Goal: Check status

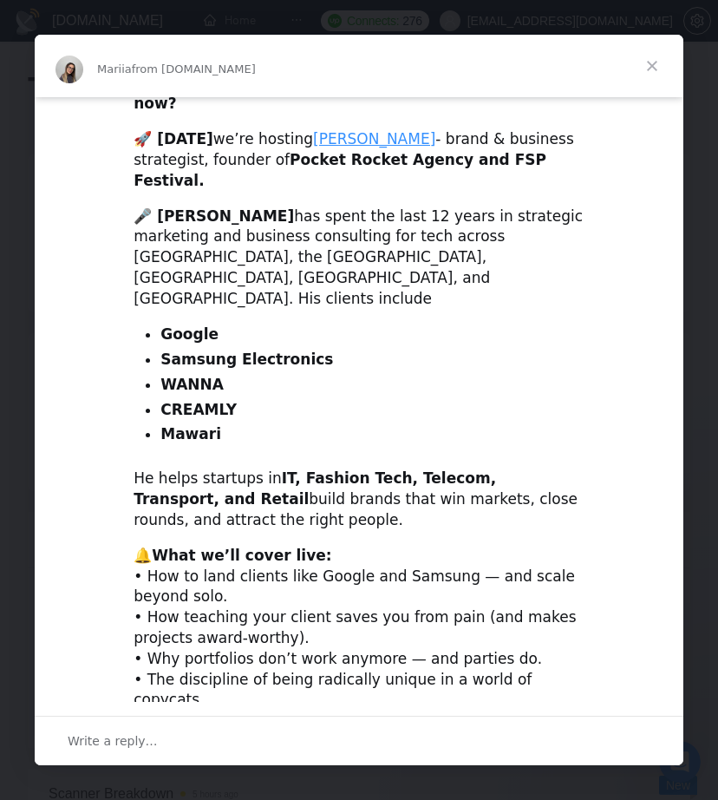
scroll to position [453, 0]
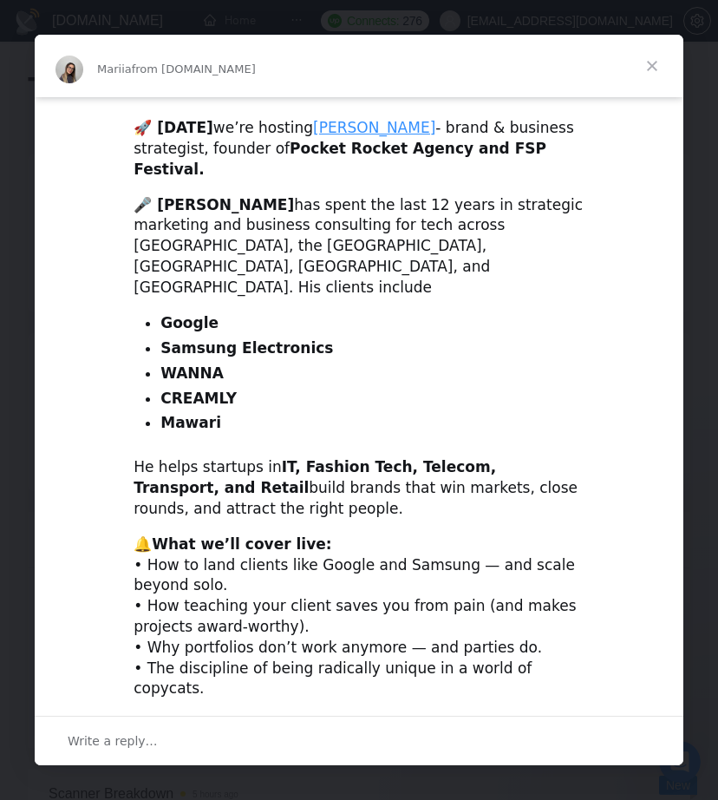
click at [645, 67] on span "Close" at bounding box center [652, 66] width 62 height 62
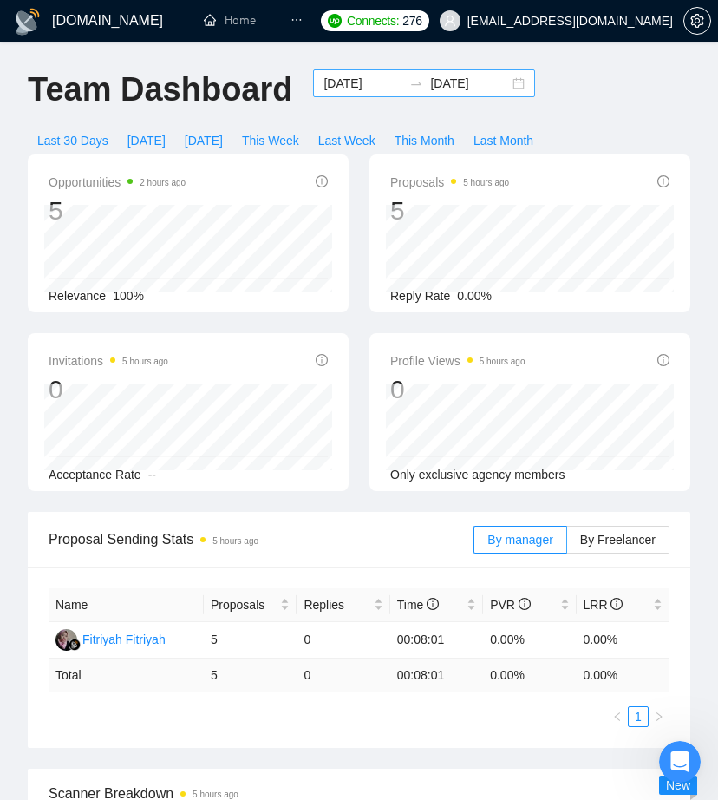
click at [376, 82] on input "[DATE]" at bounding box center [363, 83] width 79 height 19
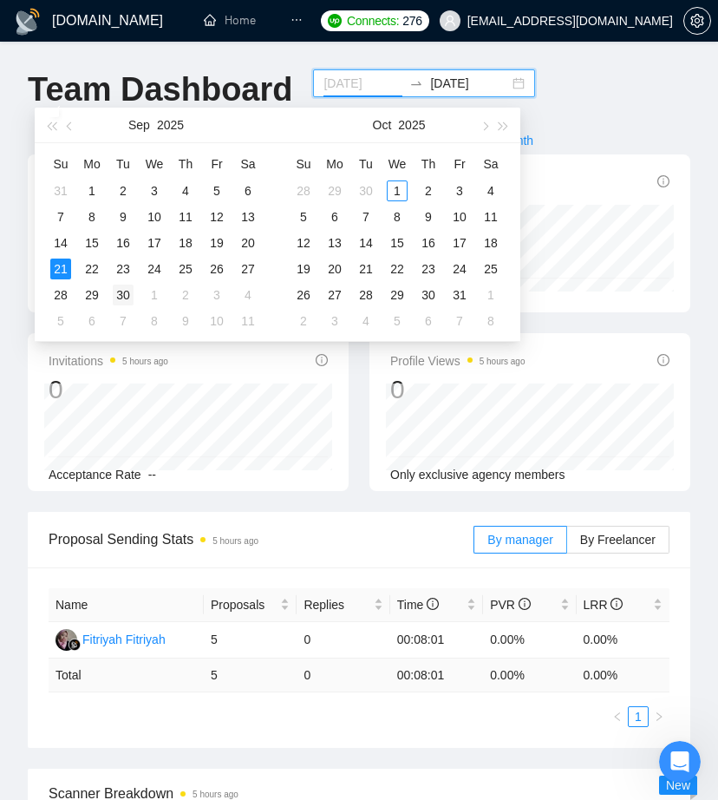
type input "[DATE]"
click at [118, 292] on div "30" at bounding box center [123, 295] width 21 height 21
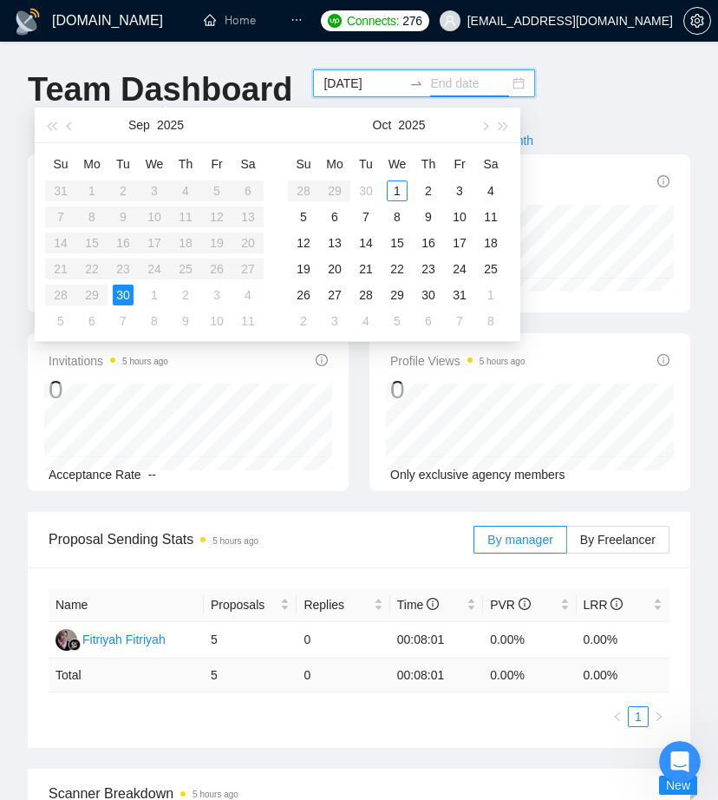
click at [119, 291] on div "30" at bounding box center [123, 295] width 21 height 21
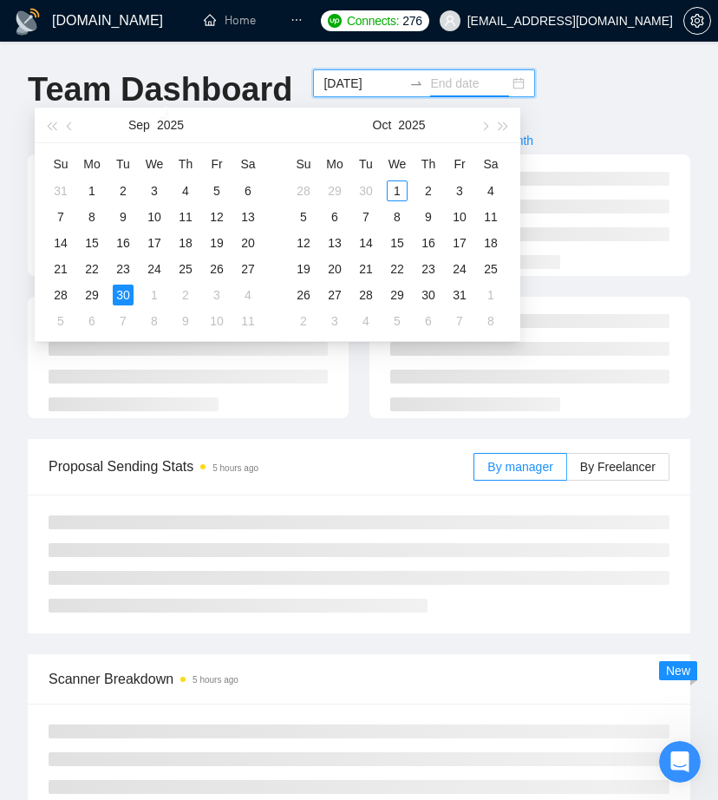
type input "[DATE]"
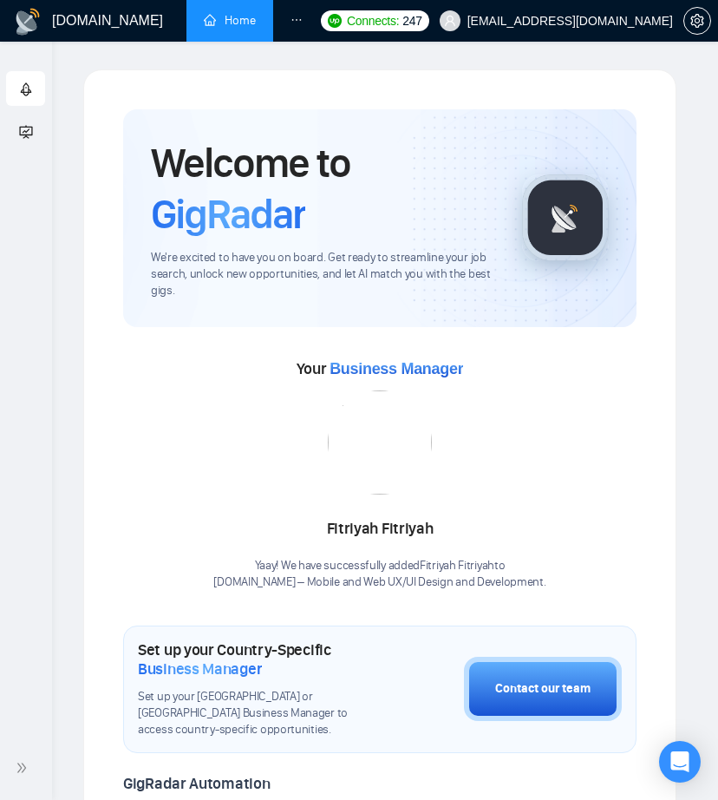
click at [21, 130] on icon "fund-projection-screen" at bounding box center [26, 132] width 14 height 14
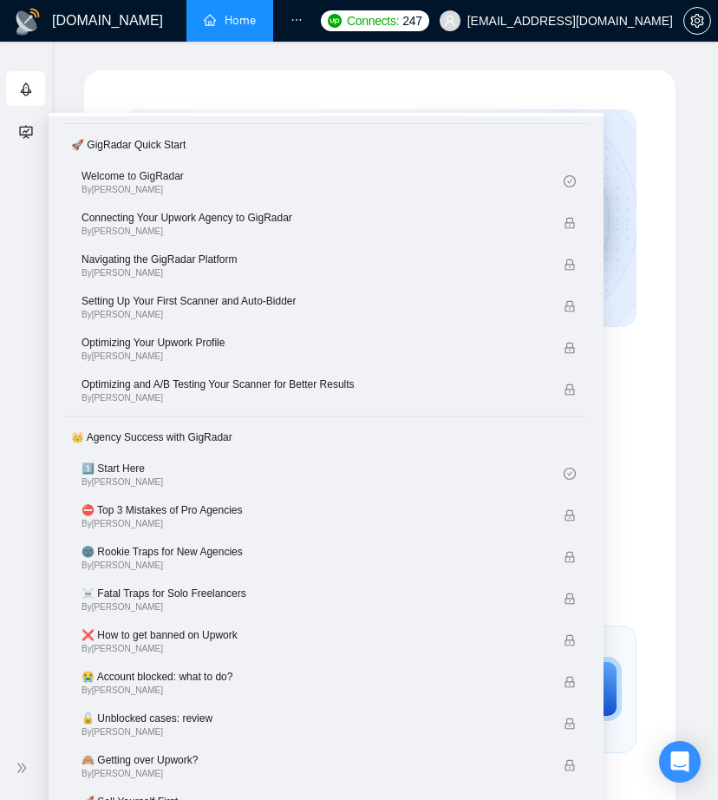
click at [26, 137] on icon "fund-projection-screen" at bounding box center [25, 131] width 13 height 13
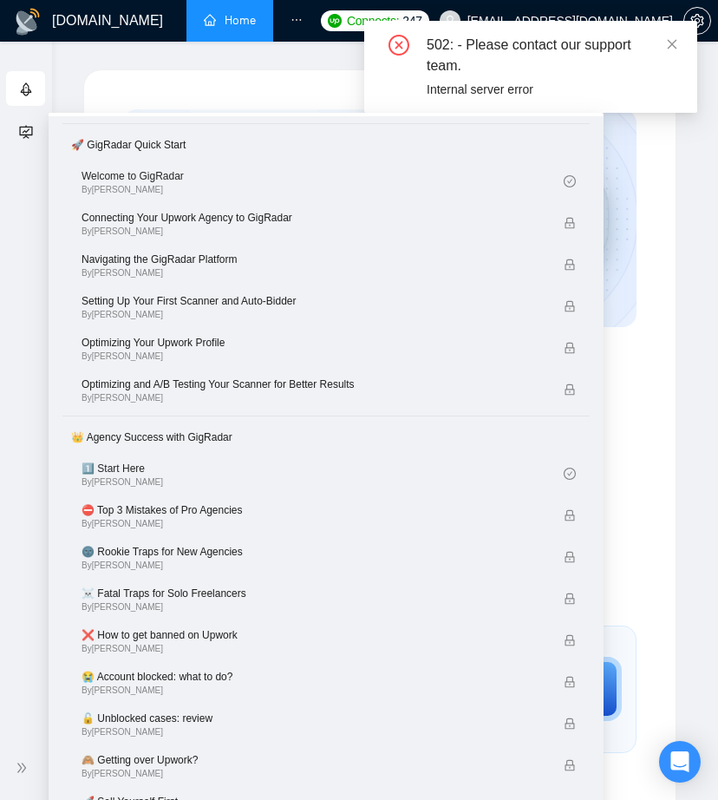
click at [25, 133] on icon "fund-projection-screen" at bounding box center [26, 130] width 8 height 4
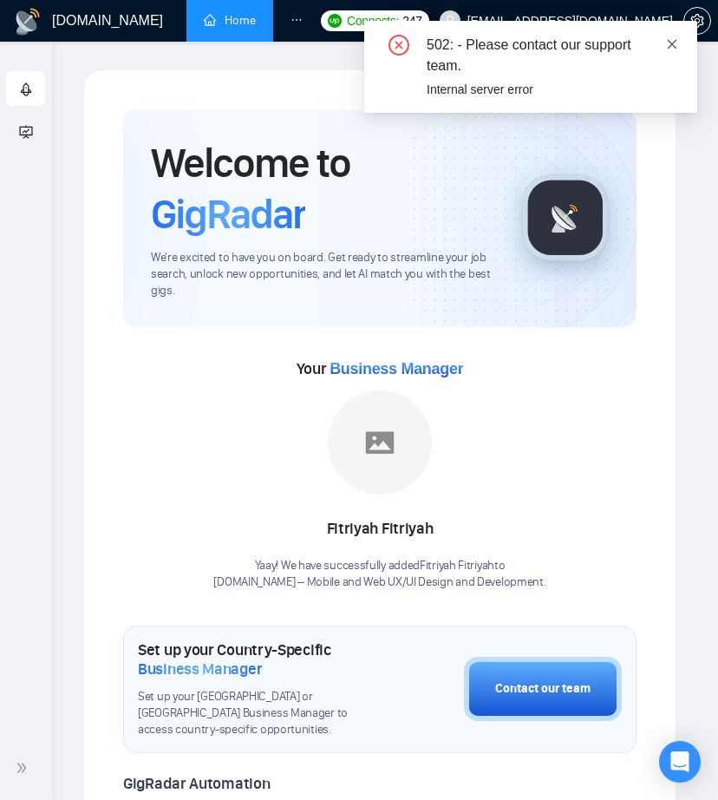
click at [673, 47] on icon "close" at bounding box center [672, 44] width 12 height 12
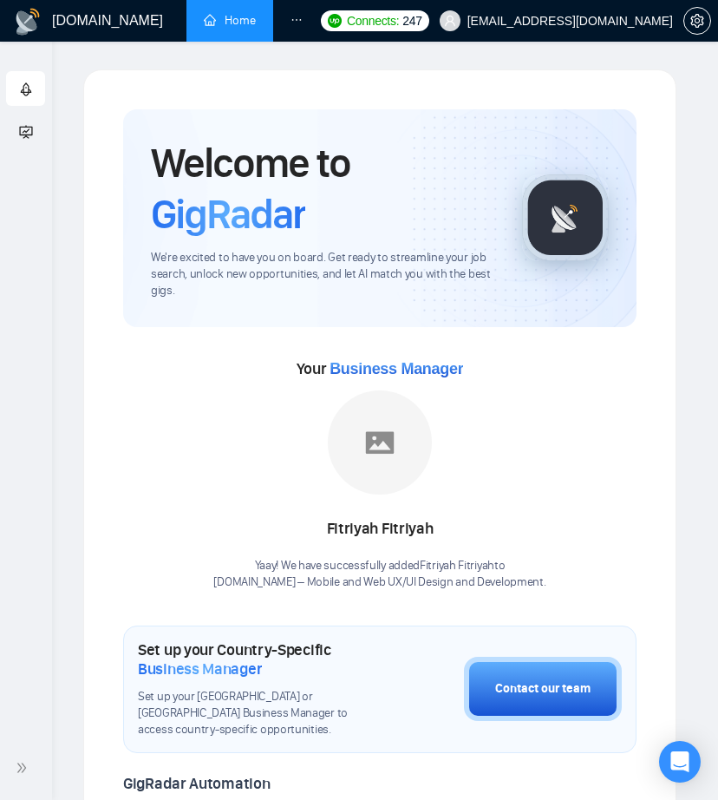
click at [24, 136] on icon "fund-projection-screen" at bounding box center [26, 132] width 14 height 14
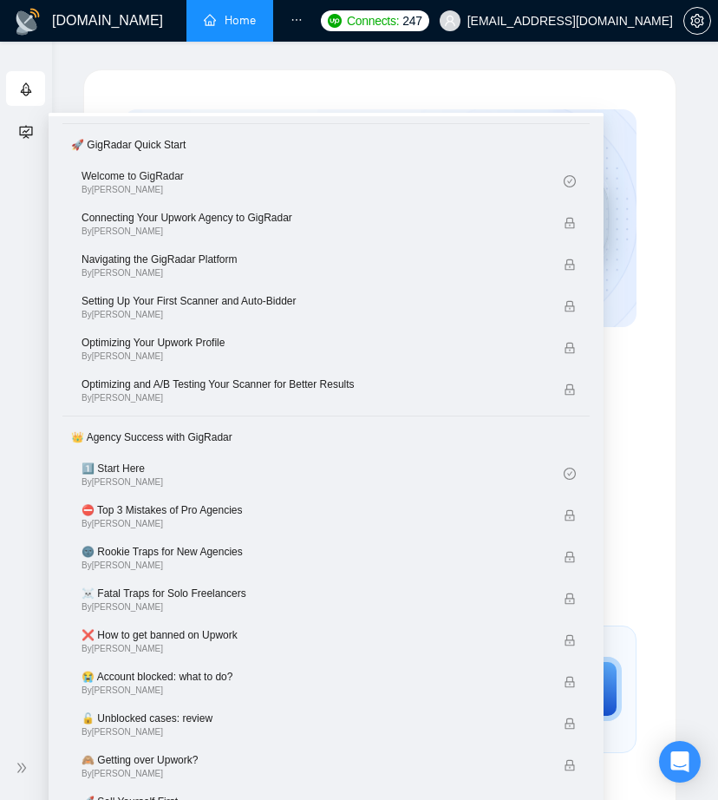
click at [29, 141] on span "fund-projection-screen" at bounding box center [26, 131] width 14 height 35
click at [28, 132] on icon "fund-projection-screen" at bounding box center [26, 132] width 14 height 14
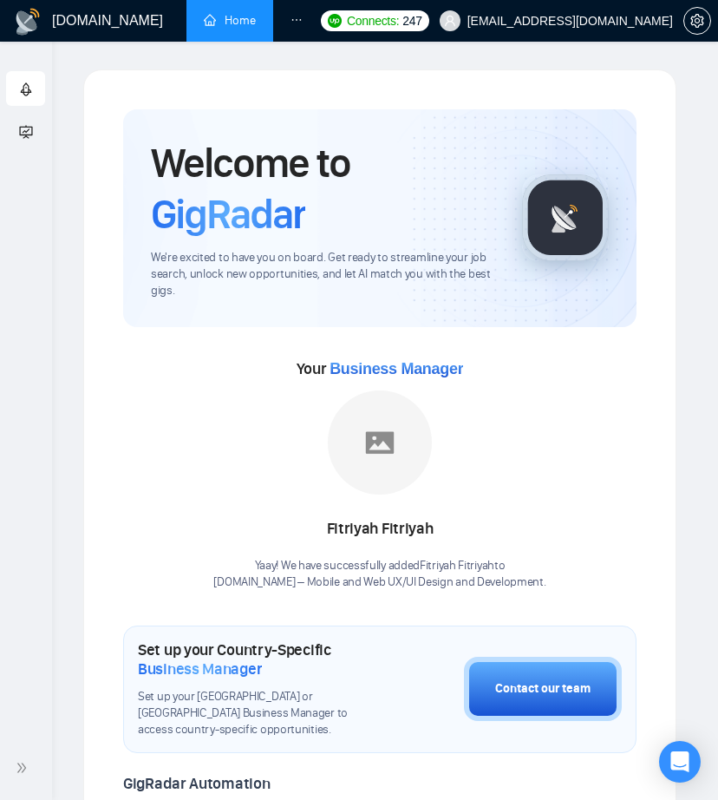
click at [41, 197] on div "Getting Started Academy" at bounding box center [26, 402] width 52 height 669
click at [36, 134] on span "Academy" at bounding box center [54, 129] width 70 height 15
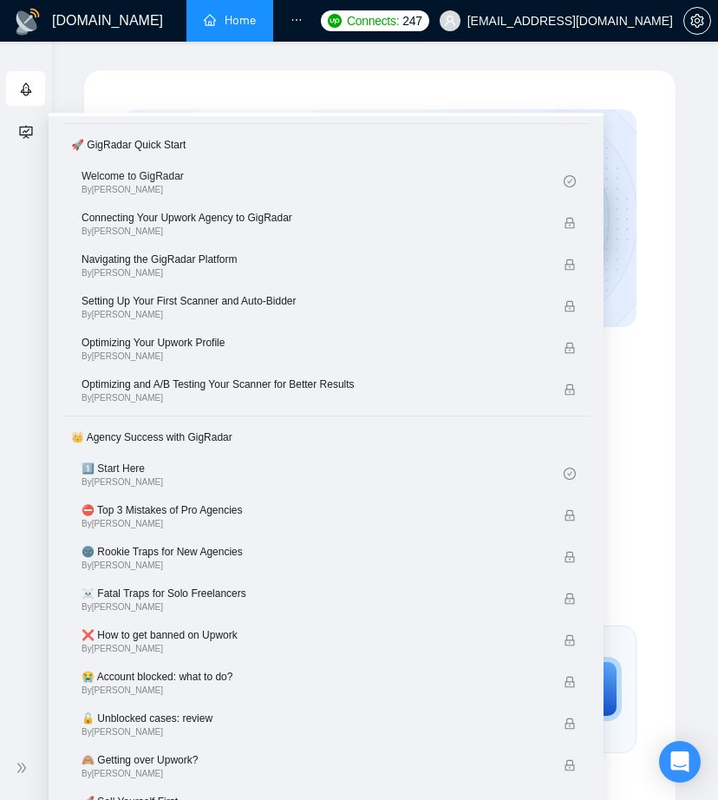
click at [24, 130] on icon at bounding box center [27, 130] width 9 height 0
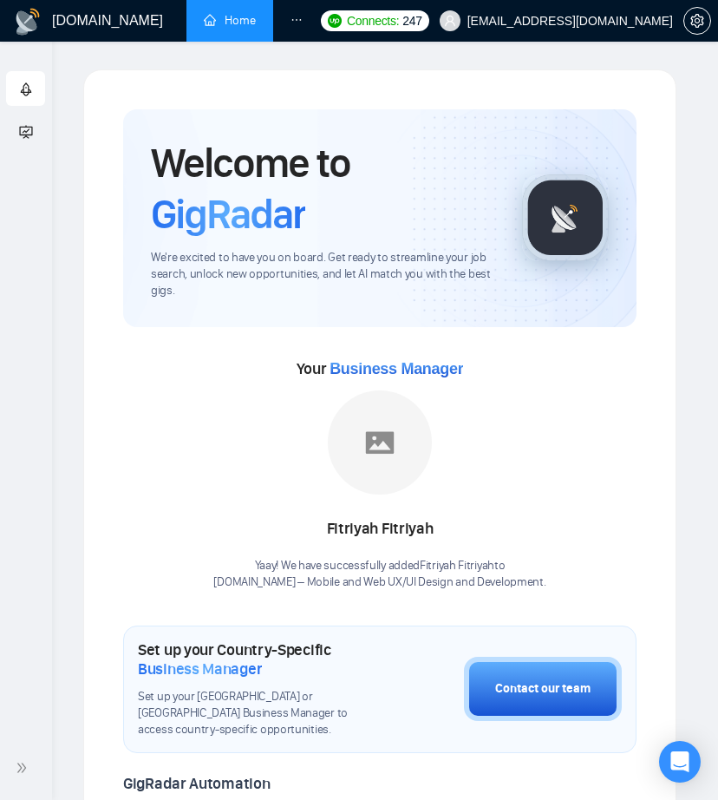
click at [25, 72] on span "rocket" at bounding box center [26, 89] width 14 height 35
click at [30, 131] on icon "fund-projection-screen" at bounding box center [26, 132] width 14 height 14
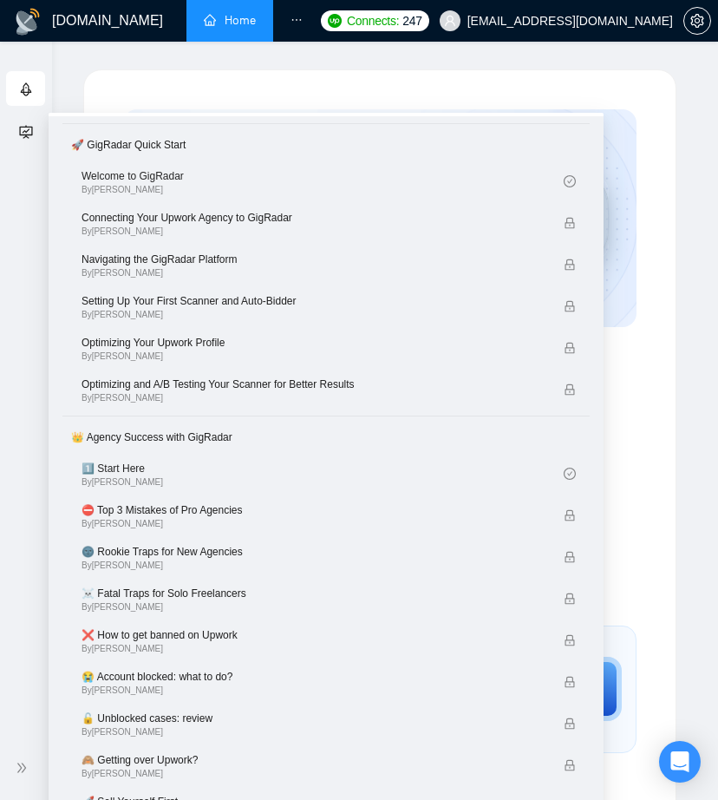
click at [30, 131] on icon "fund-projection-screen" at bounding box center [26, 132] width 14 height 14
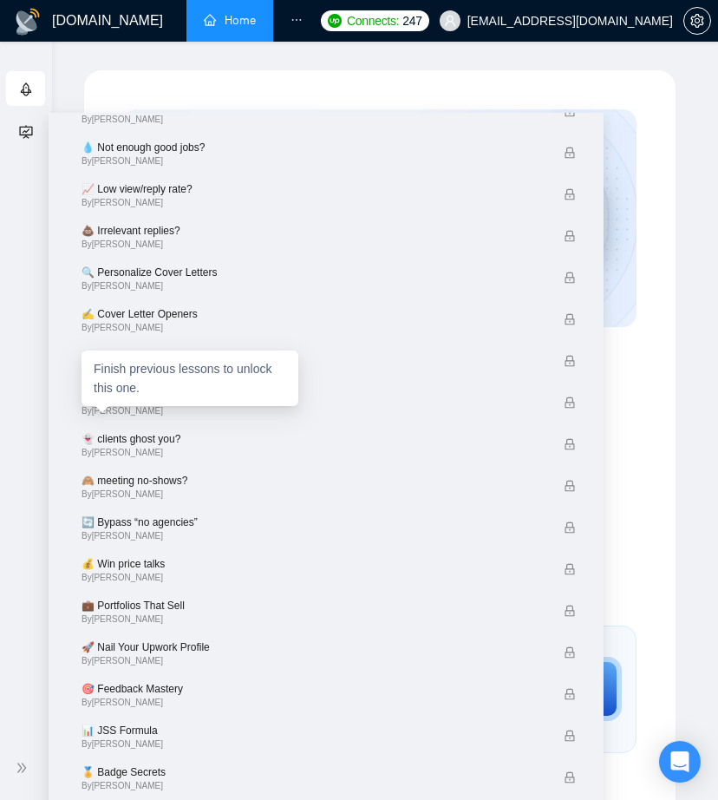
scroll to position [961, 0]
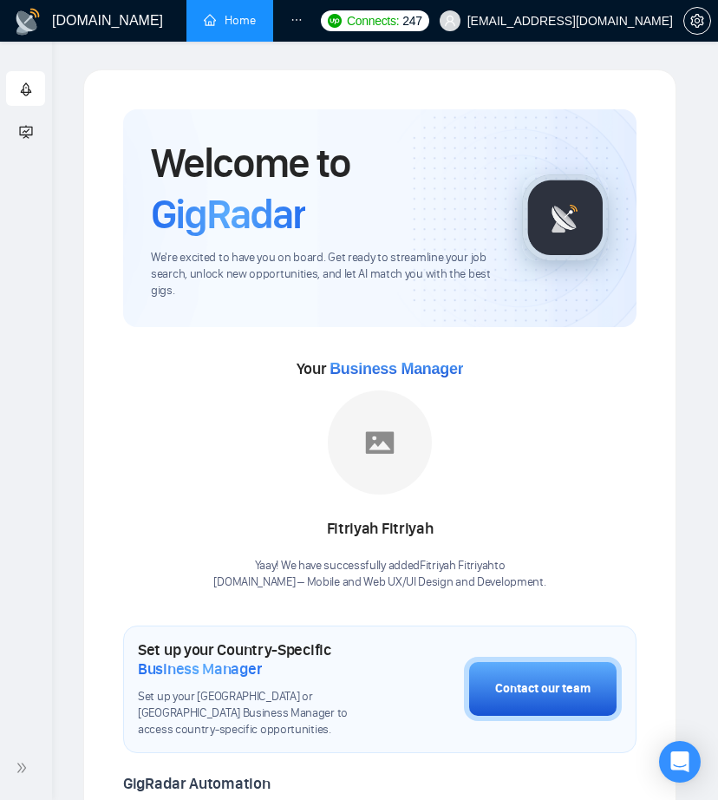
click at [303, 19] on li at bounding box center [296, 21] width 47 height 42
click at [299, 19] on icon "ellipsis" at bounding box center [297, 20] width 12 height 12
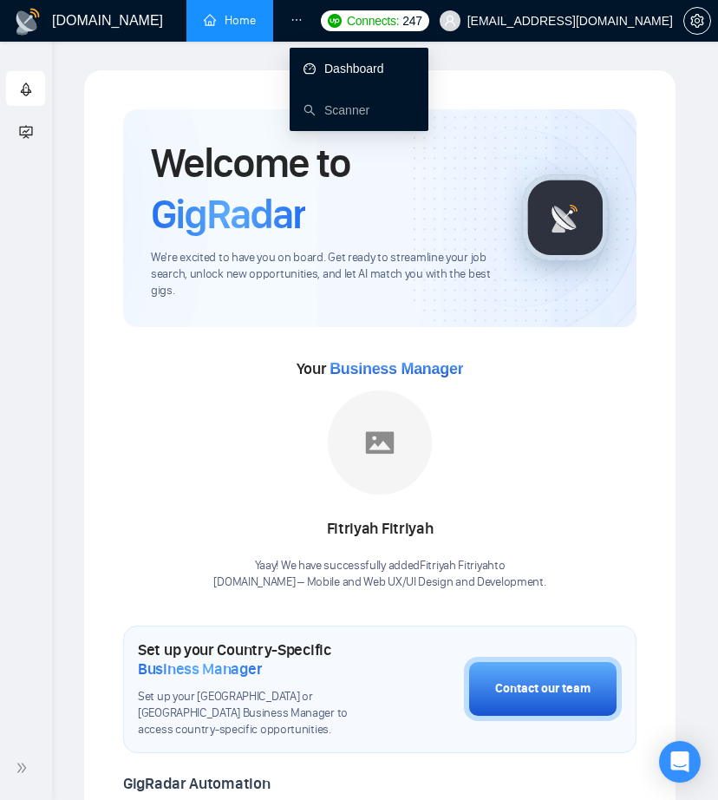
click at [331, 69] on link "Dashboard" at bounding box center [344, 69] width 81 height 14
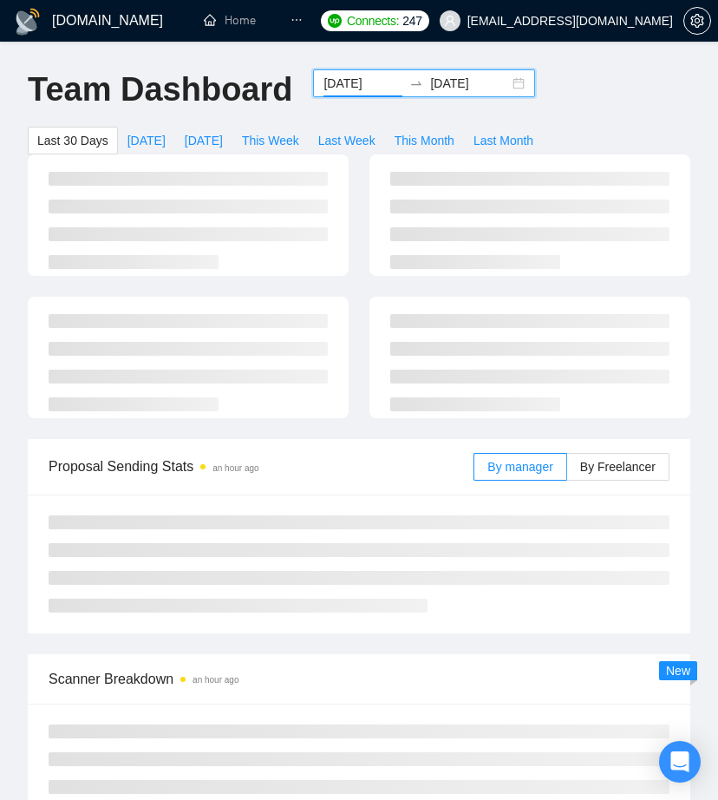
click at [370, 85] on input "2025-09-01" at bounding box center [363, 83] width 79 height 19
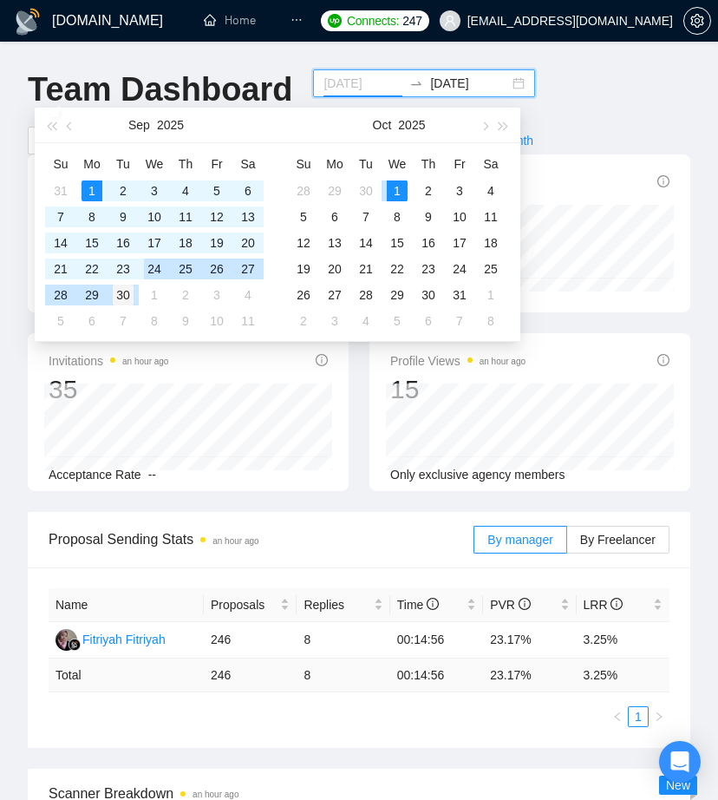
type input "[DATE]"
click at [131, 288] on div "30" at bounding box center [123, 295] width 21 height 21
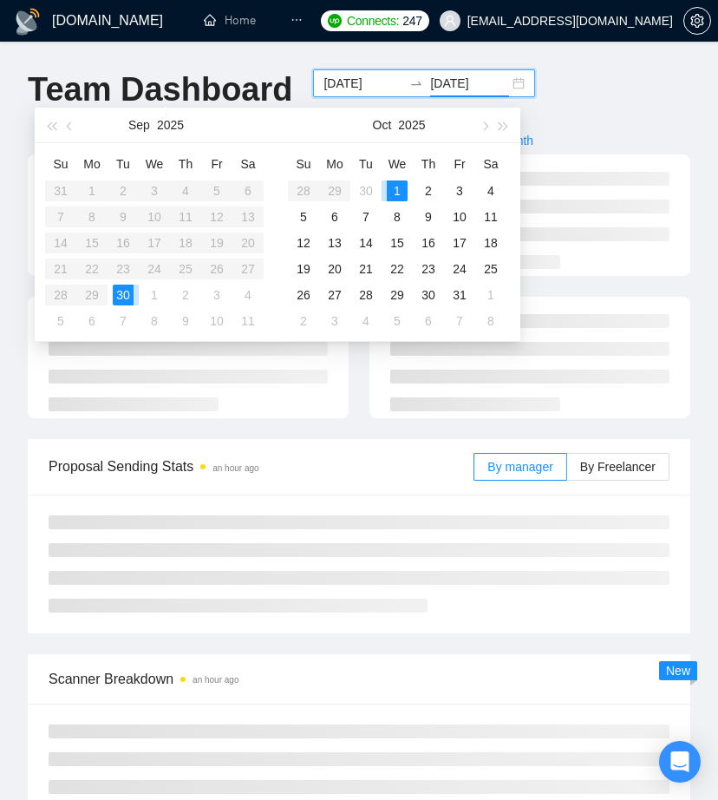
click at [131, 288] on div "30" at bounding box center [123, 295] width 21 height 21
type input "[DATE]"
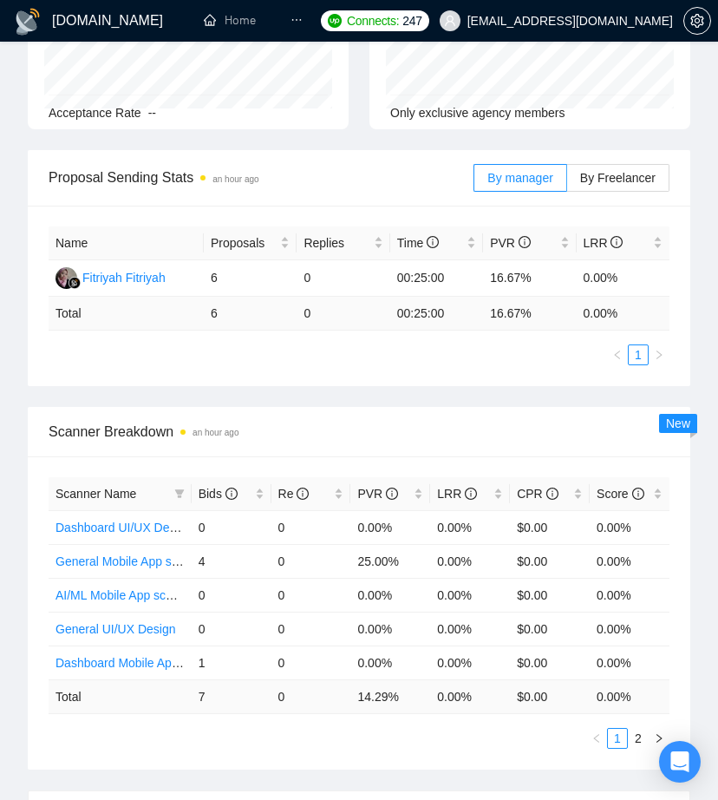
scroll to position [247, 0]
